Goal: Task Accomplishment & Management: Complete application form

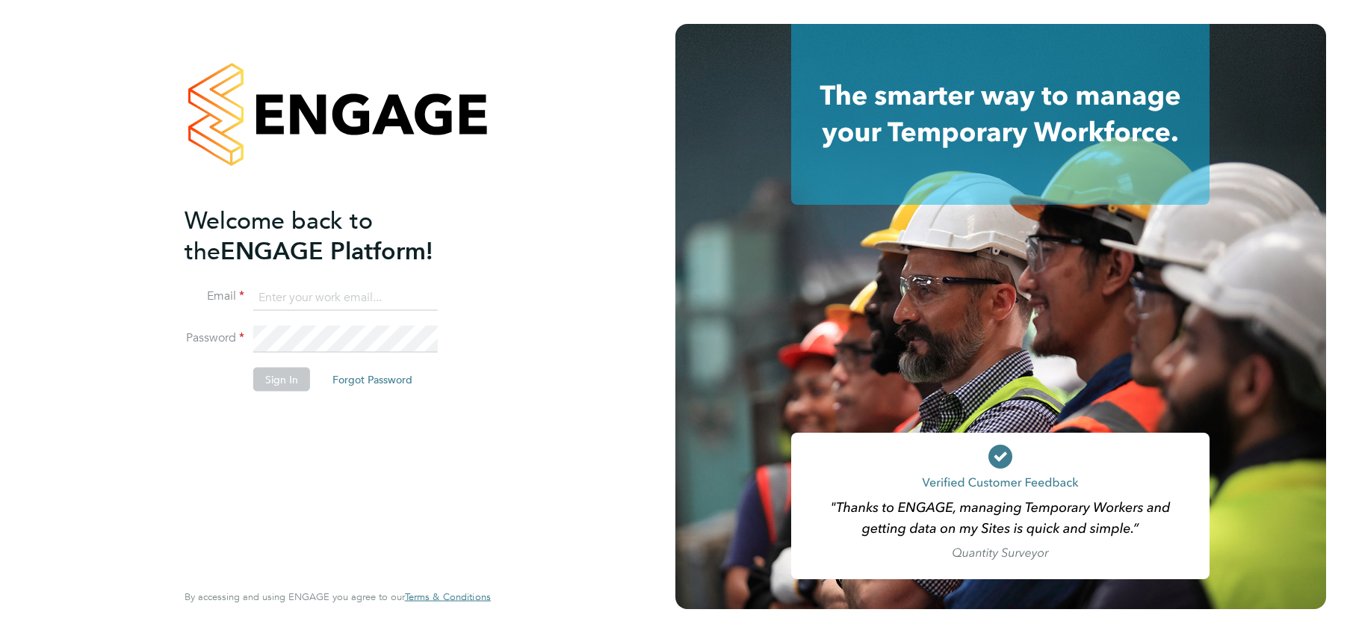
type input "[EMAIL_ADDRESS][PERSON_NAME][DOMAIN_NAME]"
click at [277, 382] on button "Sign In" at bounding box center [281, 379] width 57 height 24
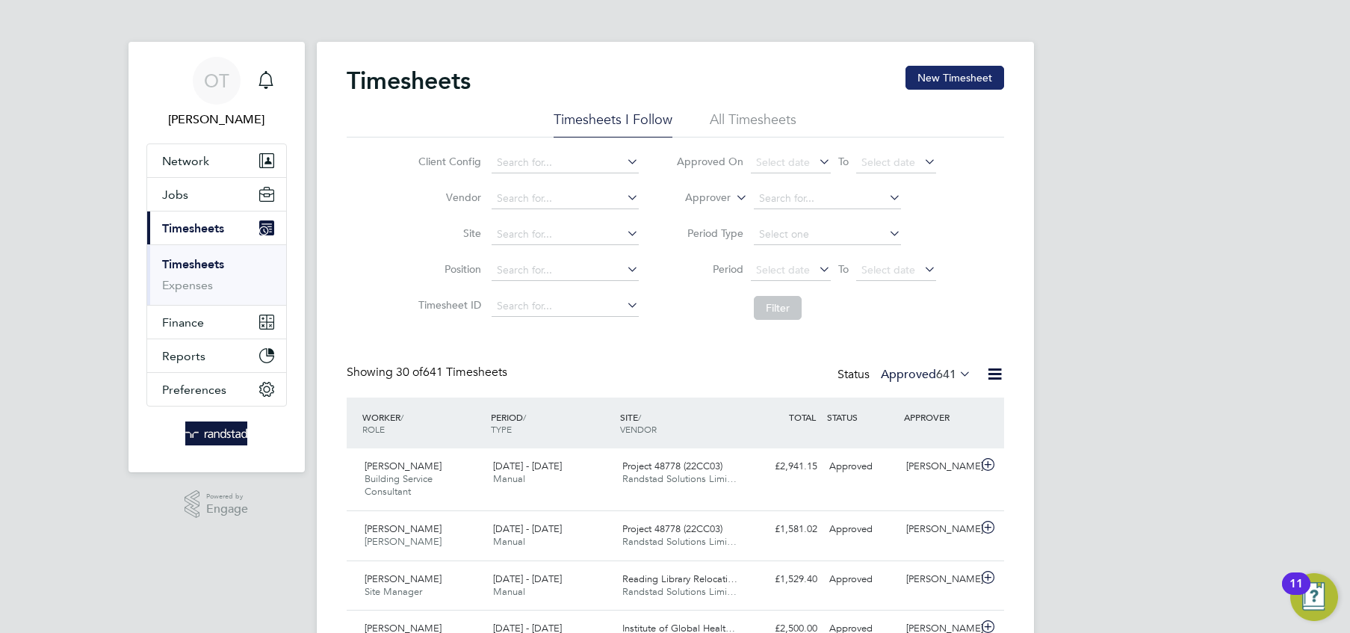
click at [961, 84] on button "New Timesheet" at bounding box center [954, 78] width 99 height 24
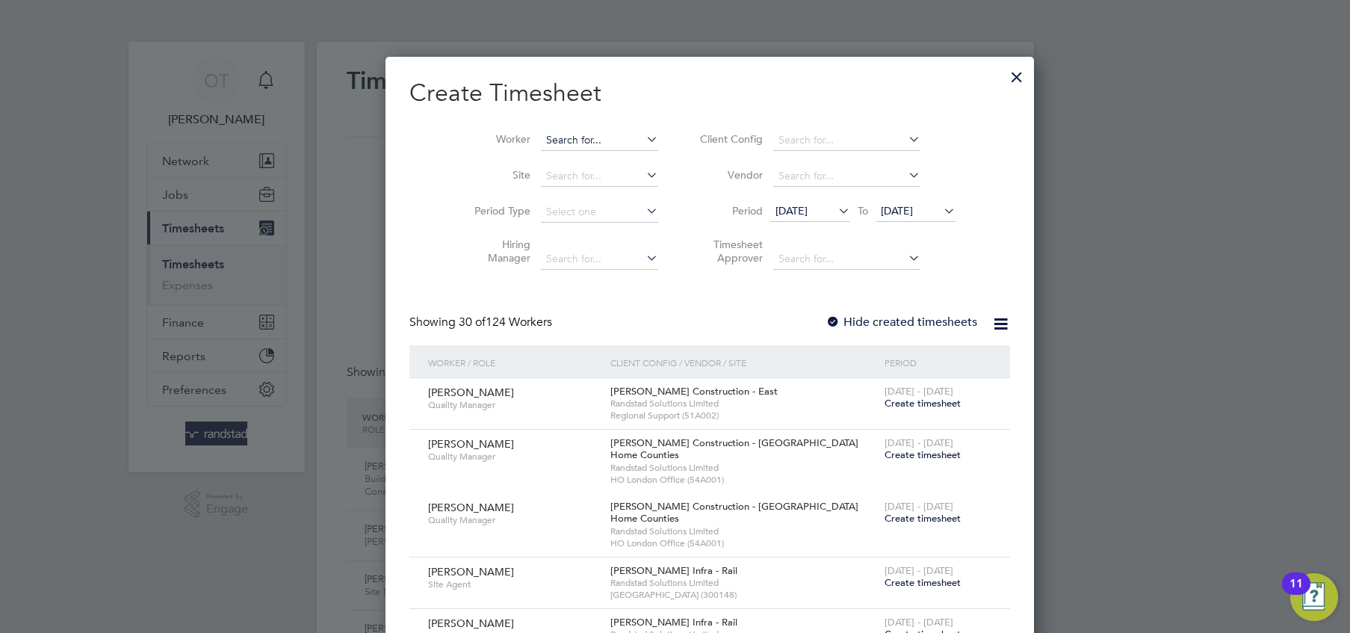
click at [541, 137] on input at bounding box center [599, 140] width 117 height 21
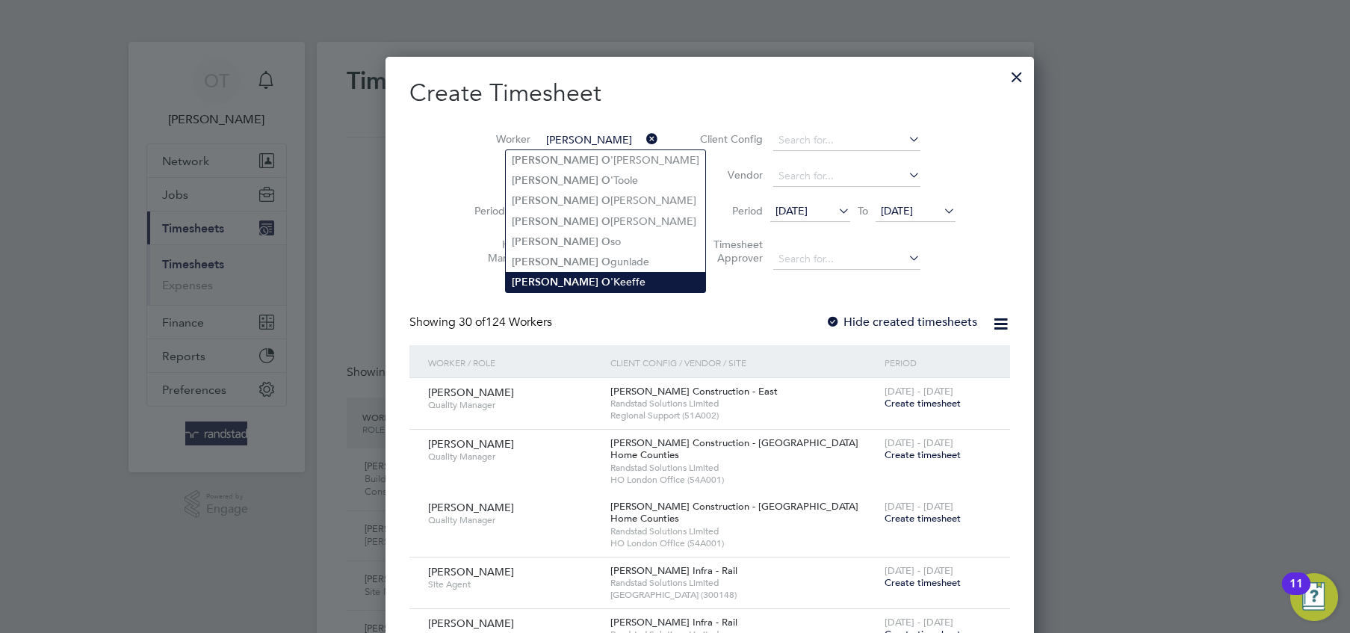
type input "[PERSON_NAME]"
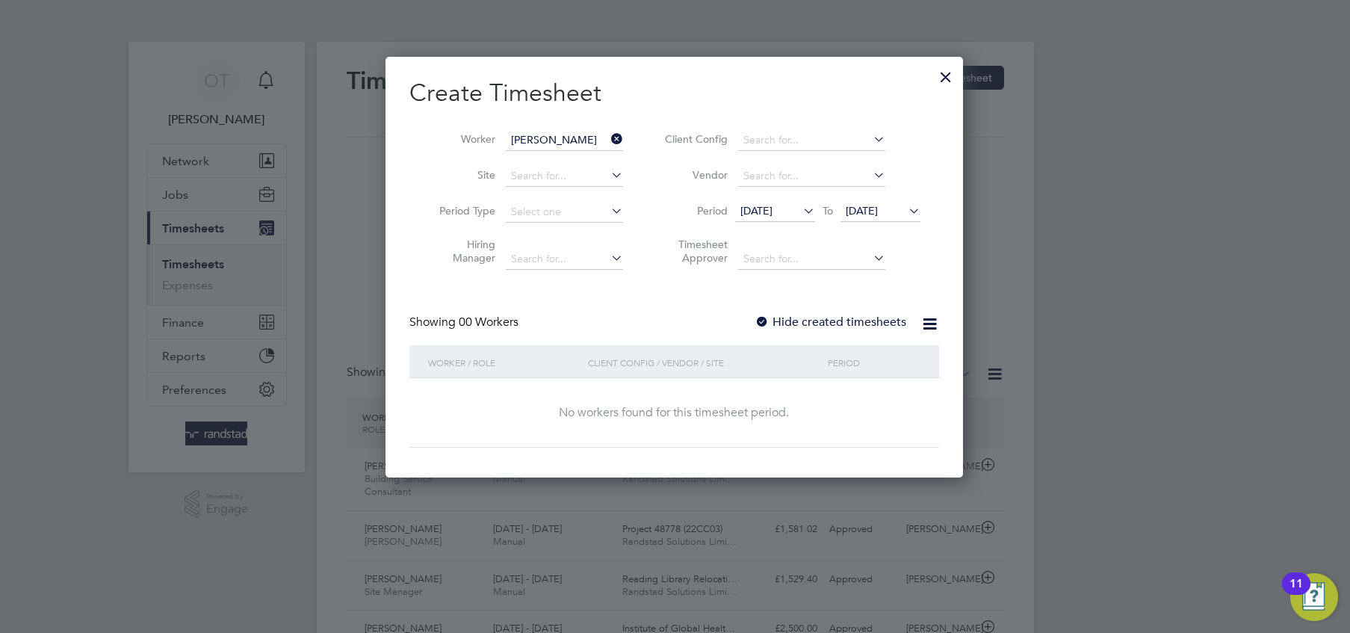
click at [825, 316] on label "Hide created timesheets" at bounding box center [830, 321] width 152 height 15
click at [905, 208] on icon at bounding box center [905, 210] width 0 height 21
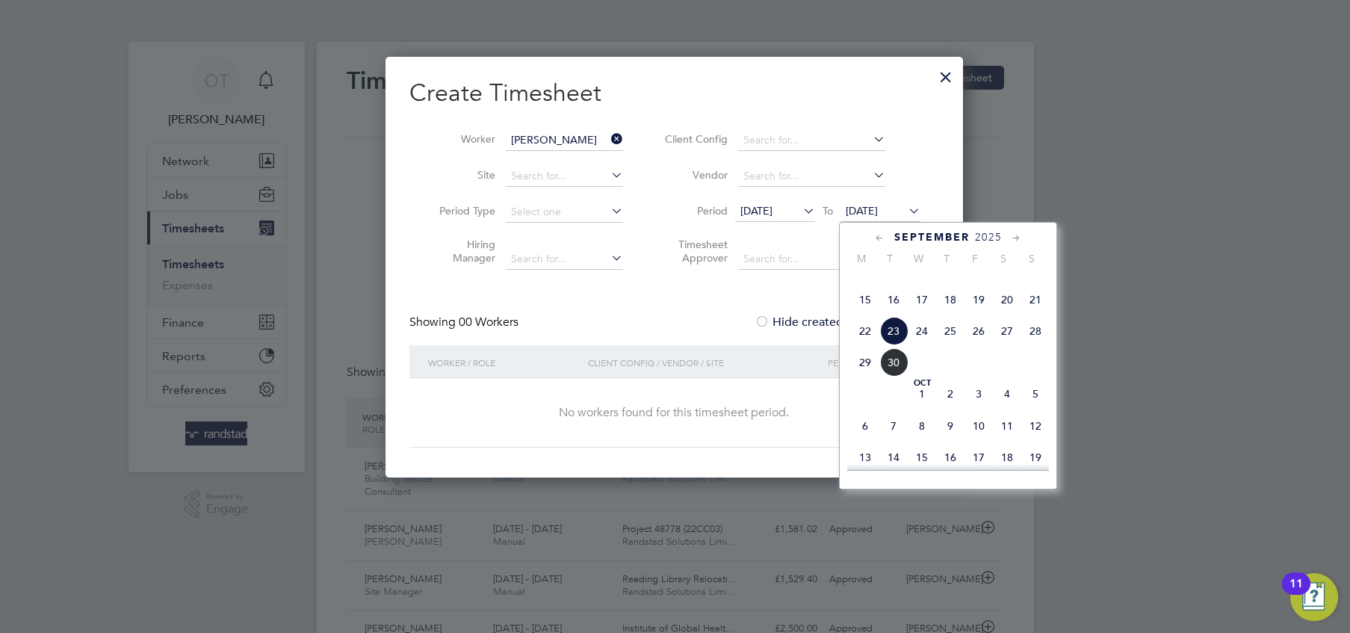
click at [1011, 408] on span "4" at bounding box center [1007, 393] width 28 height 28
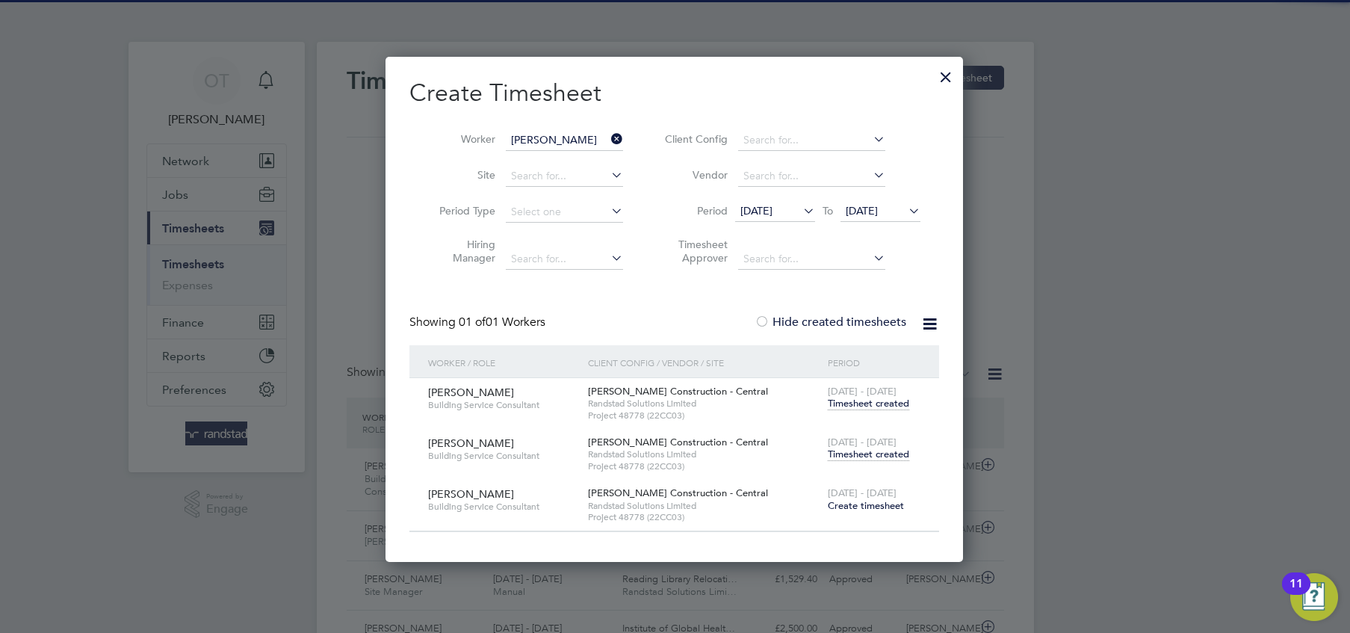
click at [878, 454] on span "Timesheet created" at bounding box center [868, 453] width 81 height 13
